Goal: Information Seeking & Learning: Learn about a topic

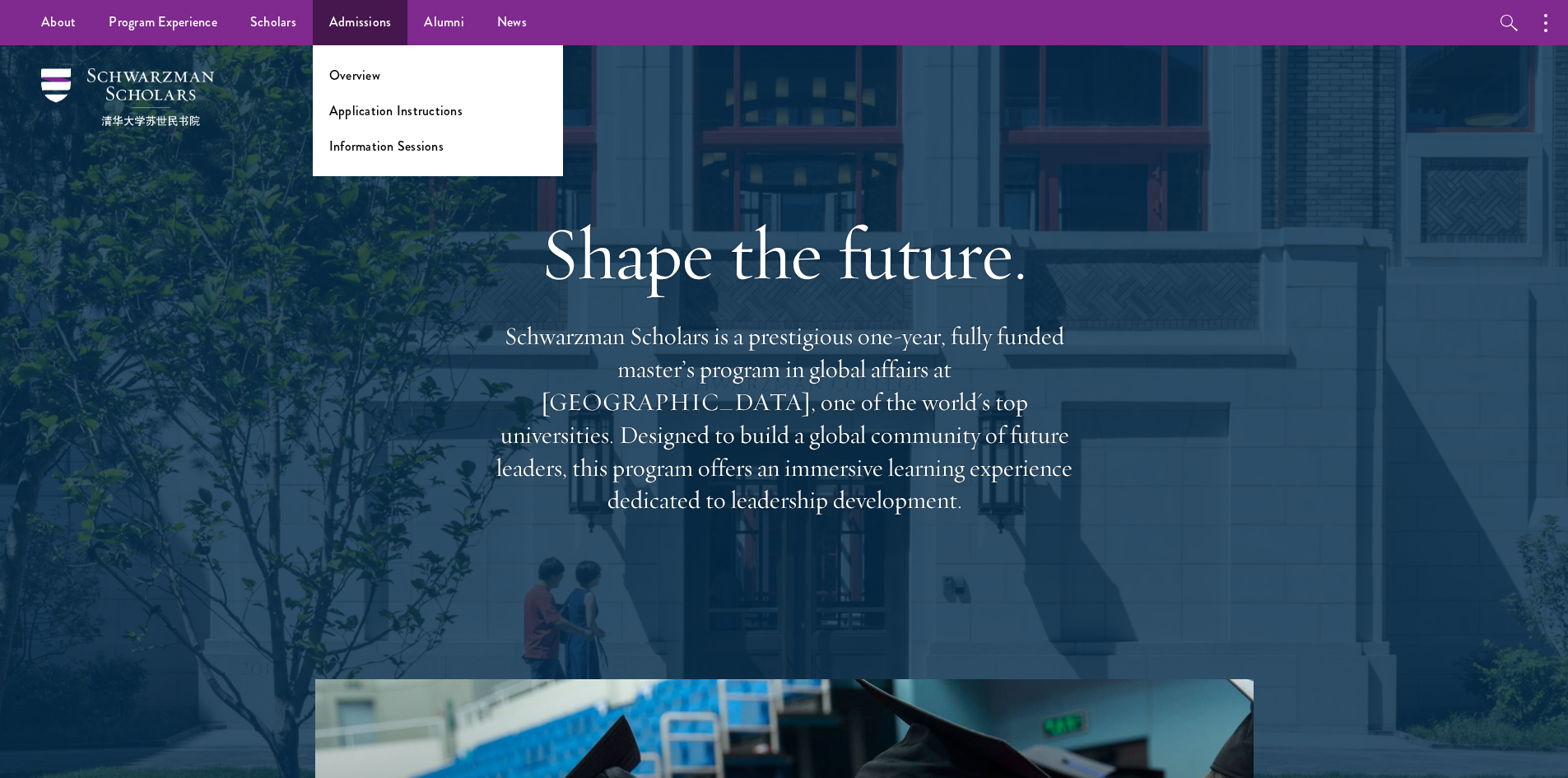
click at [404, 72] on li "Overview" at bounding box center [437, 76] width 218 height 19
click at [363, 79] on link "Overview" at bounding box center [354, 76] width 51 height 19
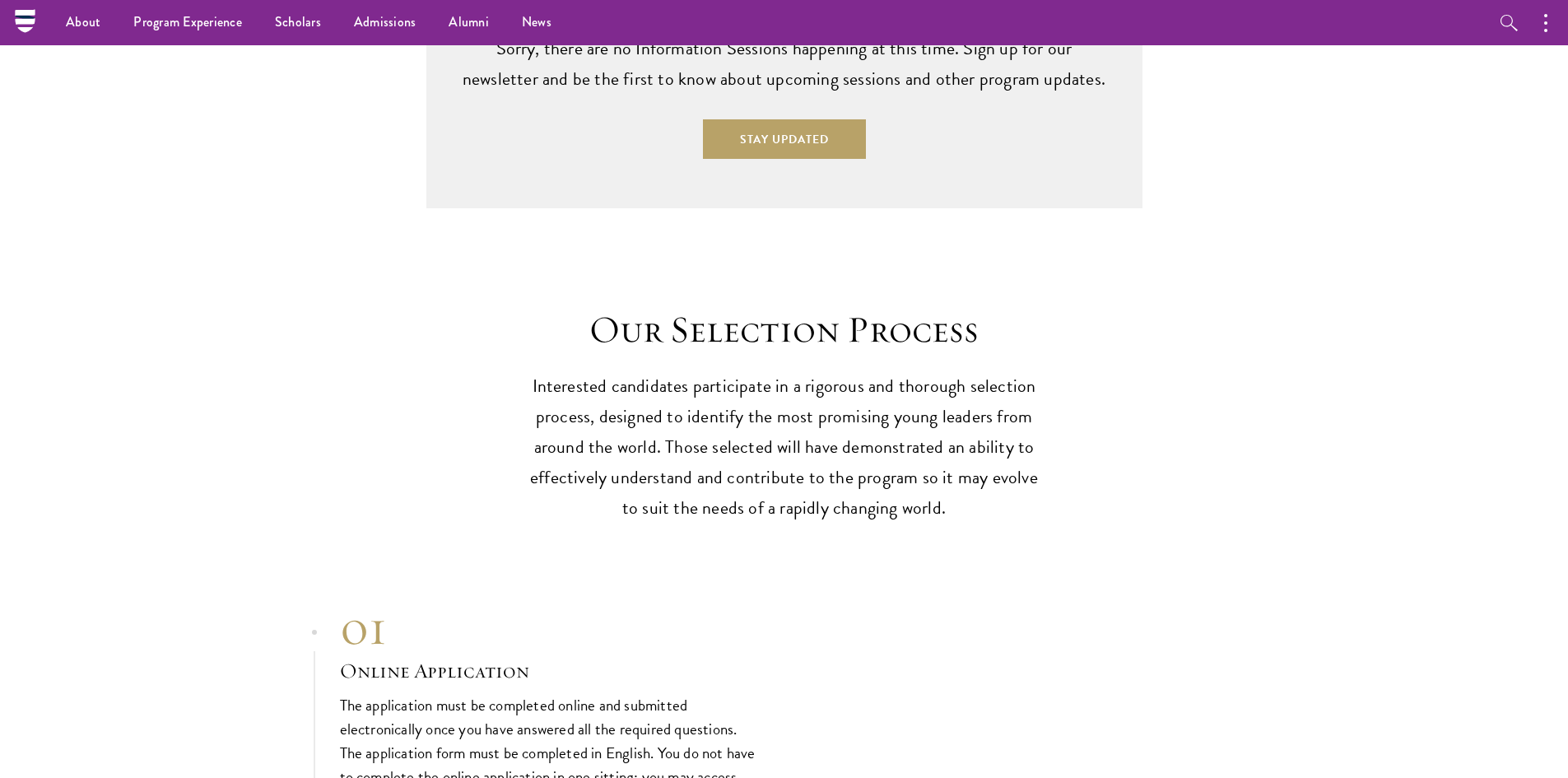
drag, startPoint x: 630, startPoint y: 271, endPoint x: 488, endPoint y: -58, distance: 358.3
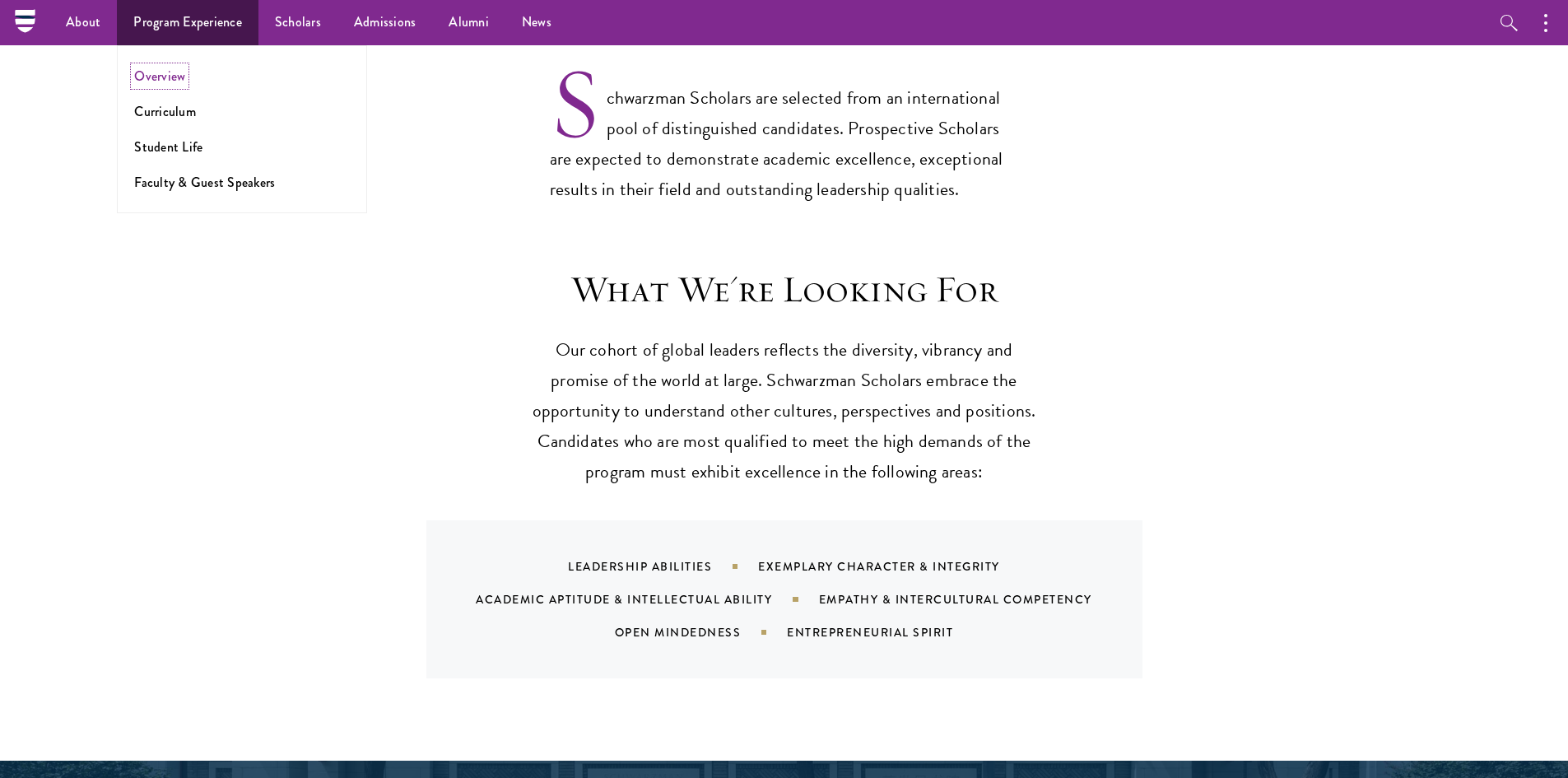
click at [177, 81] on link "Overview" at bounding box center [159, 77] width 51 height 19
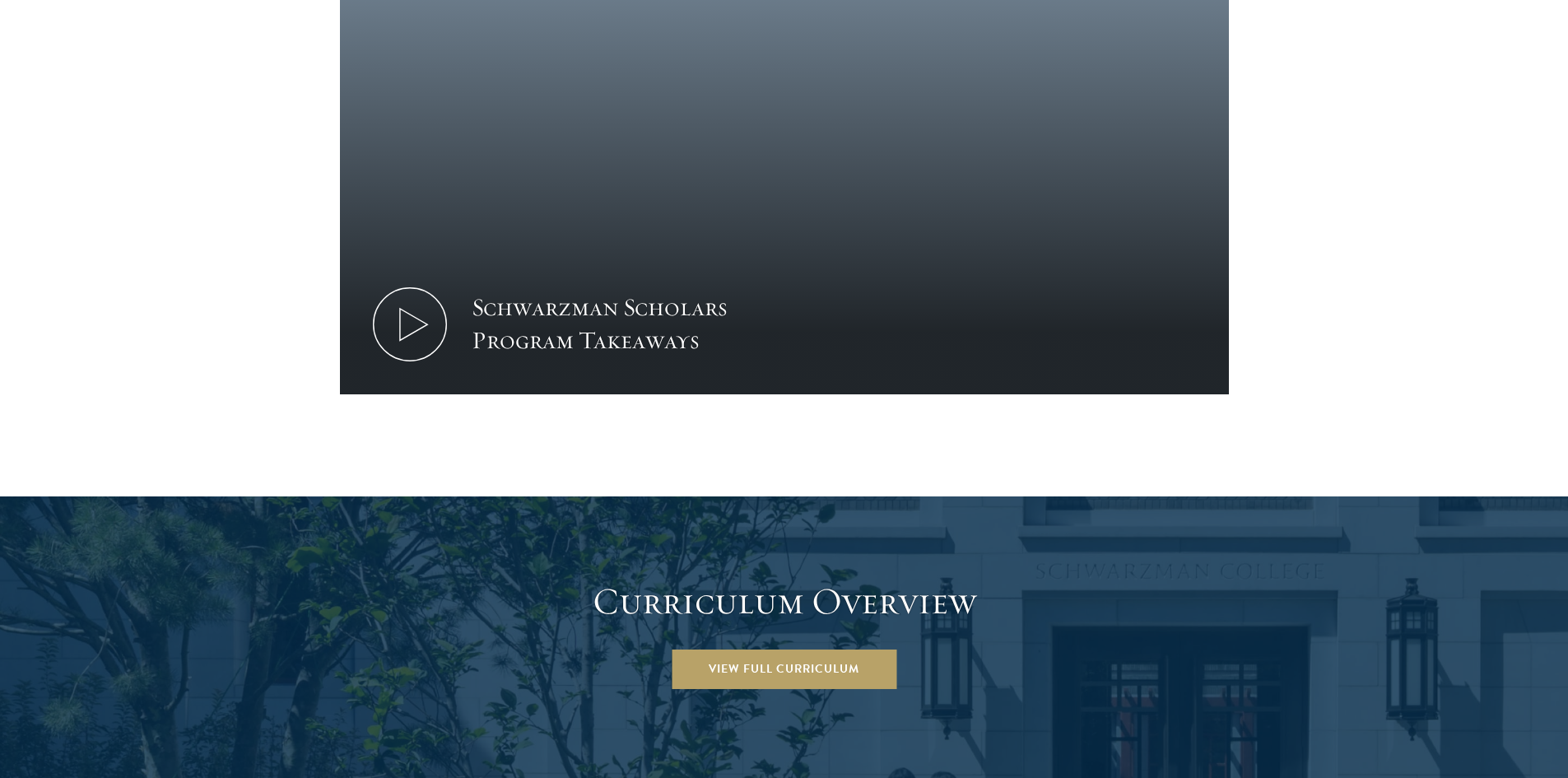
scroll to position [2799, 0]
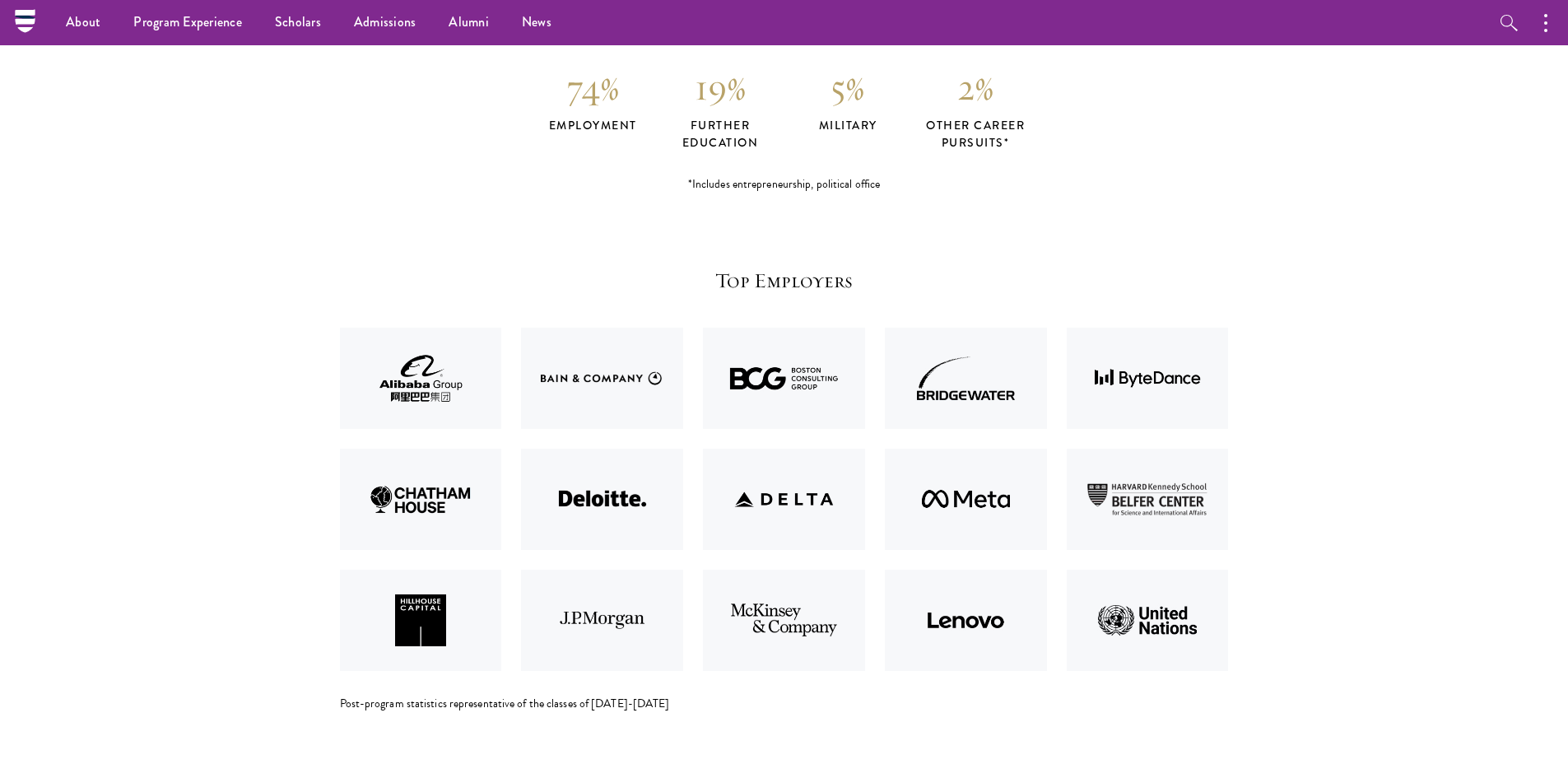
scroll to position [3458, 0]
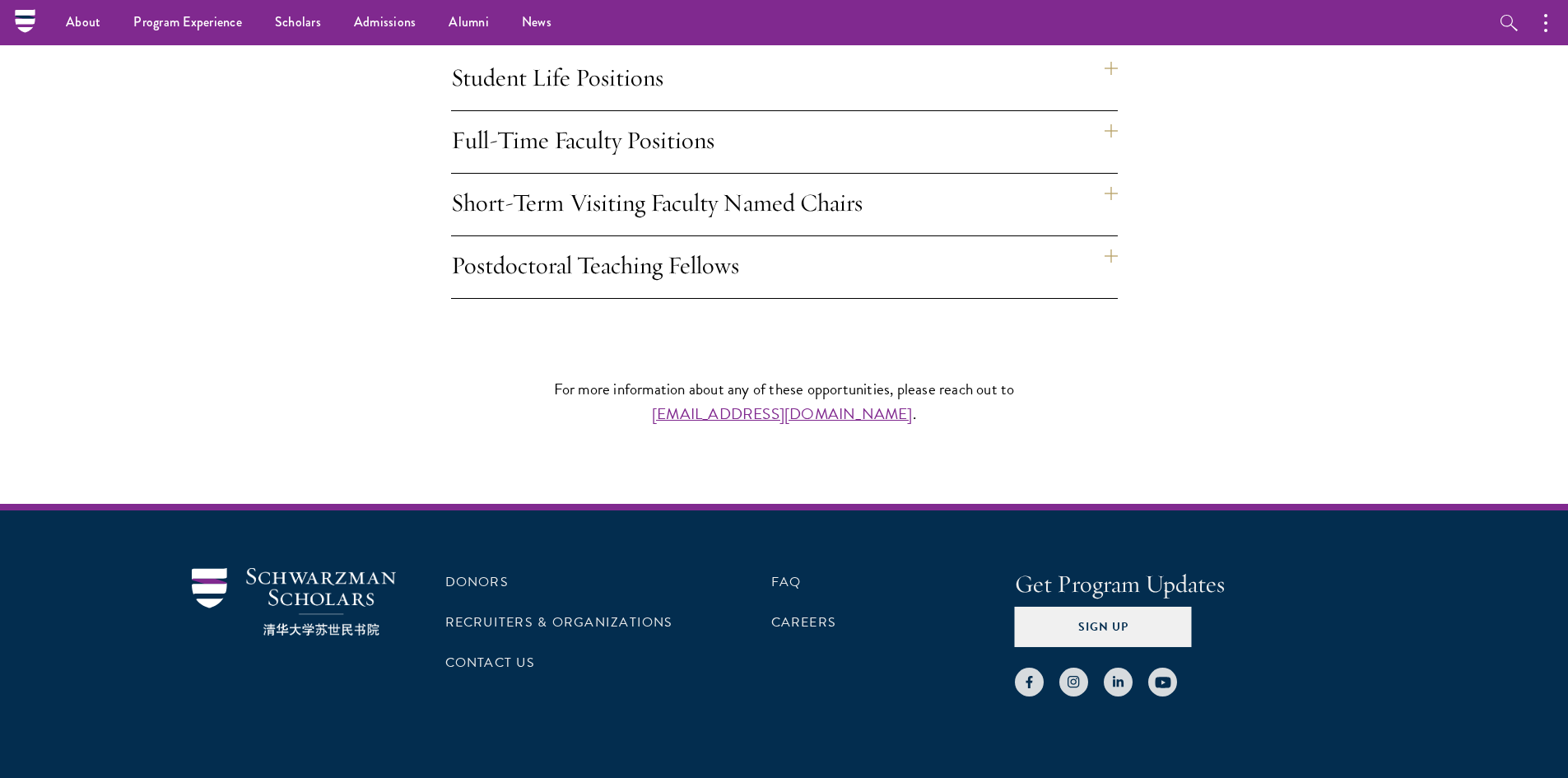
scroll to position [988, 0]
